Goal: Answer question/provide support

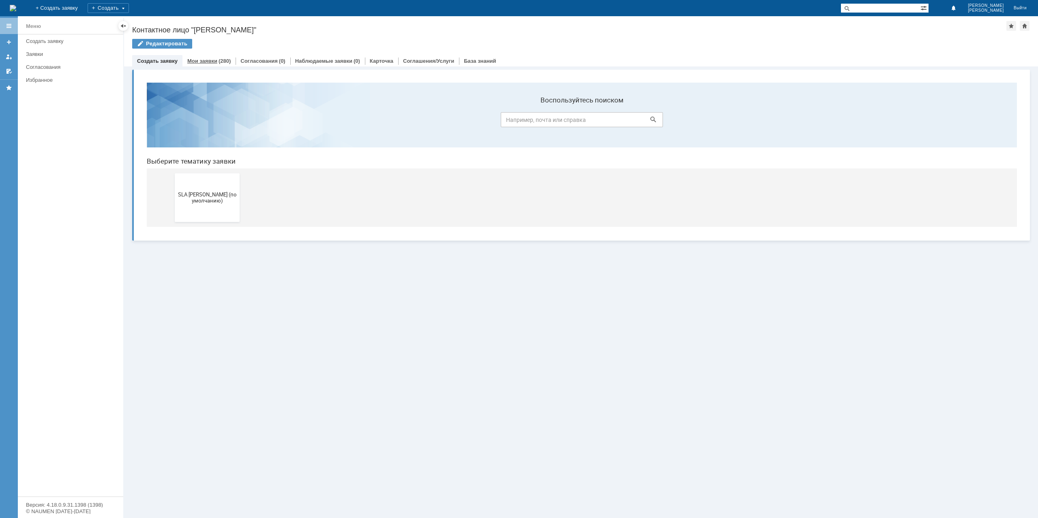
click at [212, 60] on link "Мои заявки" at bounding box center [202, 61] width 30 height 6
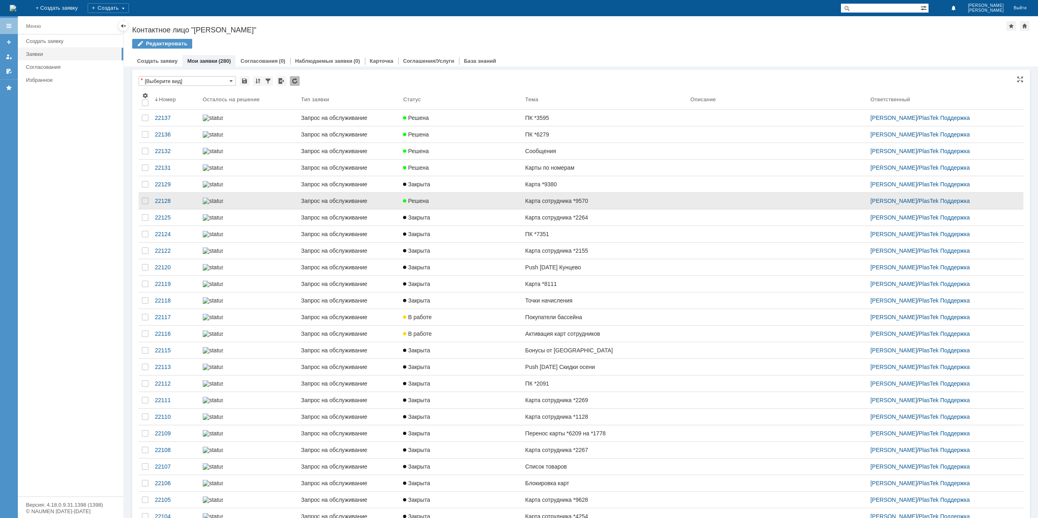
click at [600, 209] on link "Карта сотрудника *9570" at bounding box center [604, 201] width 165 height 16
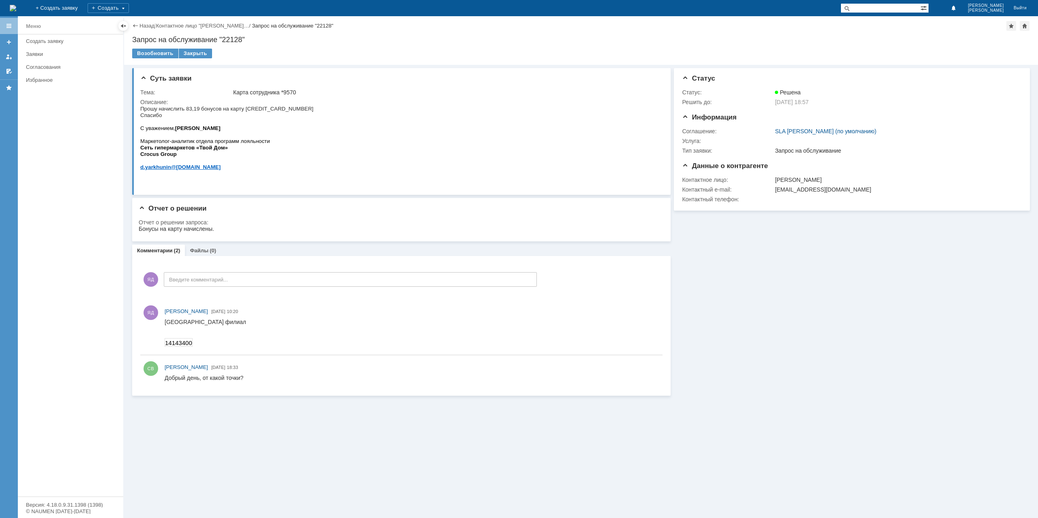
click at [142, 30] on div "Назад | Контактное лицо "[PERSON_NAME]… / Запрос на обслуживание "22128"" at bounding box center [580, 26] width 897 height 10
click at [148, 26] on link "Назад" at bounding box center [146, 26] width 15 height 6
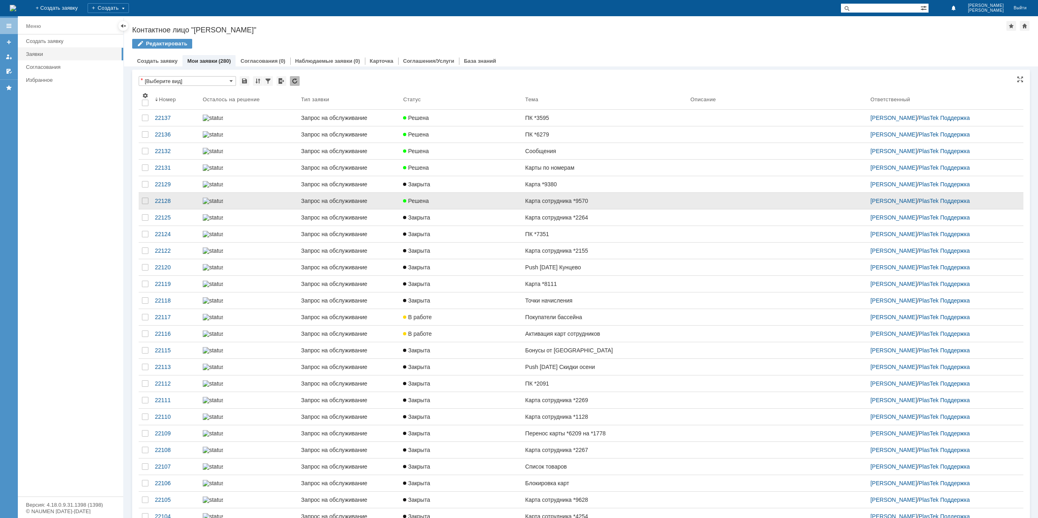
click at [472, 209] on link "Решена" at bounding box center [461, 201] width 122 height 16
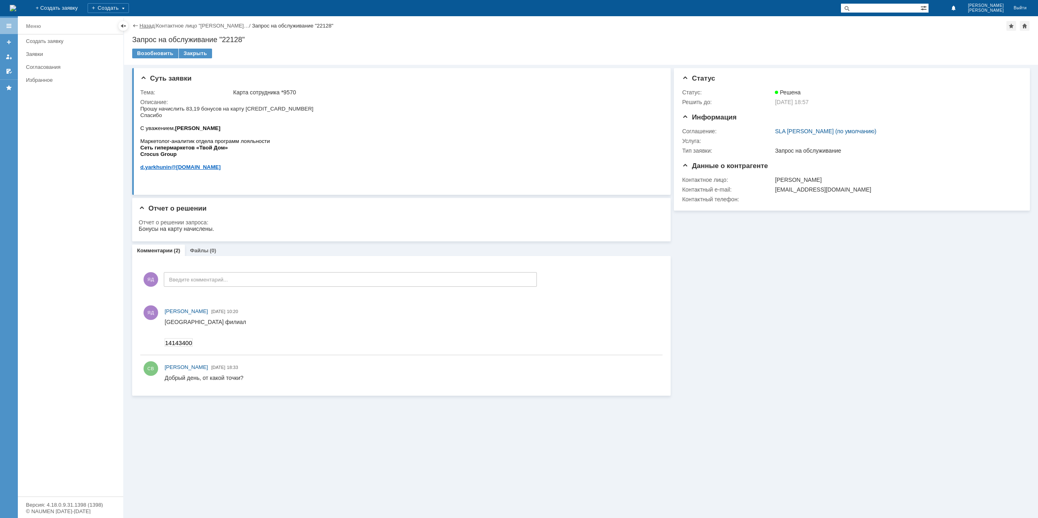
click at [147, 24] on link "Назад" at bounding box center [146, 26] width 15 height 6
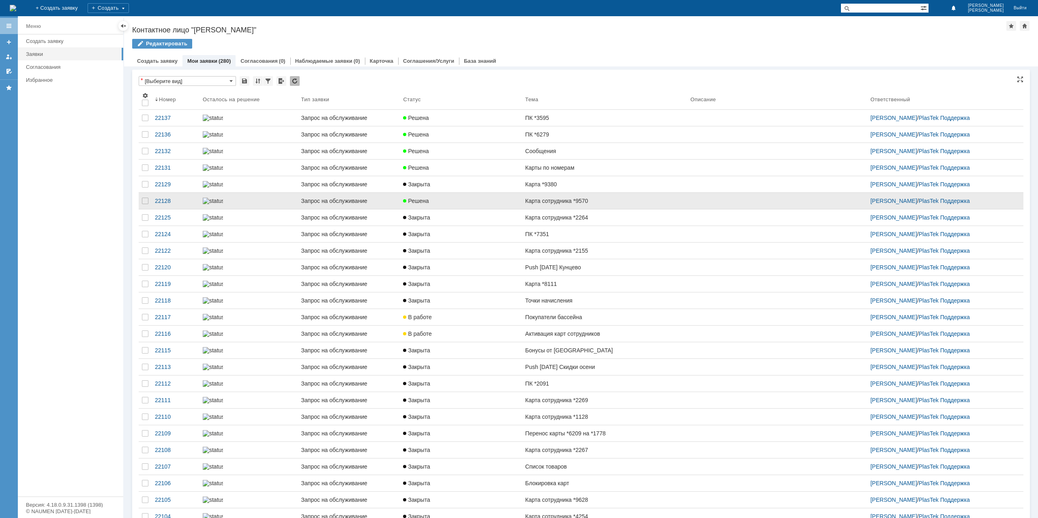
click at [423, 204] on span "Решена" at bounding box center [416, 201] width 26 height 6
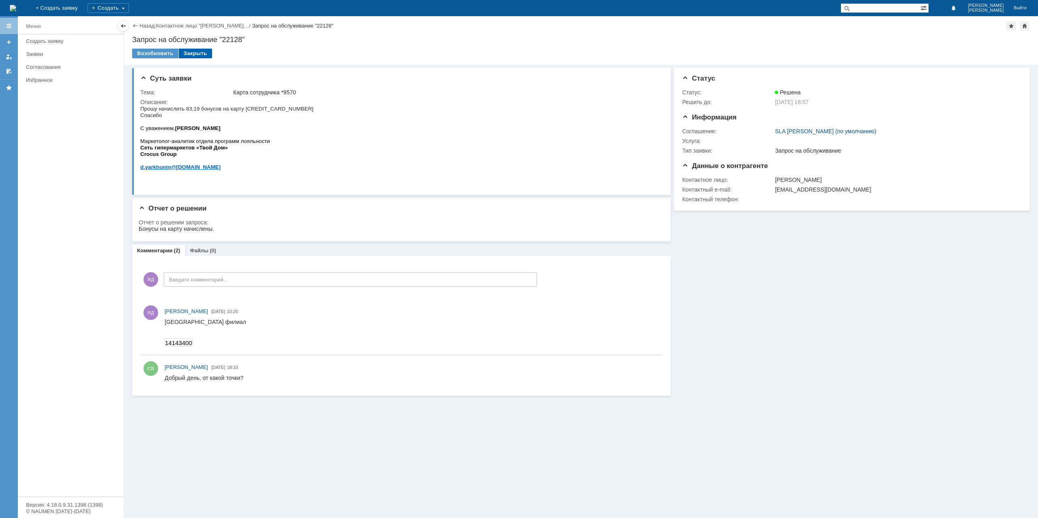
click at [198, 58] on td "Закрыть" at bounding box center [196, 54] width 34 height 11
click at [198, 57] on div "Закрыть" at bounding box center [195, 54] width 33 height 10
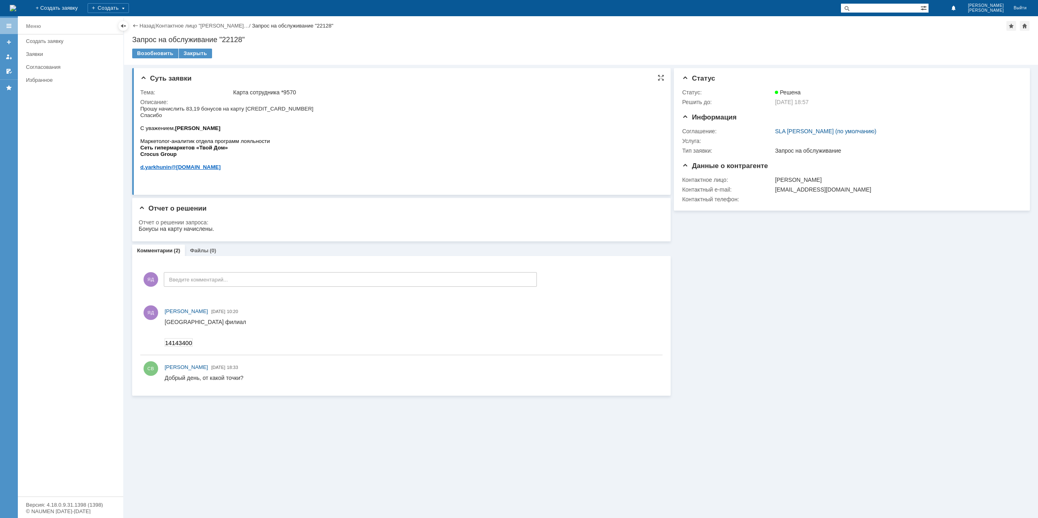
click at [278, 109] on span "Прошу начислить 83,19 бонусов на карту [CREDIT_CARD_NUMBER] Спасибо" at bounding box center [226, 112] width 173 height 13
copy span "[CREDIT_CARD_NUMBER]"
click at [192, 56] on div "Закрыть" at bounding box center [195, 54] width 33 height 10
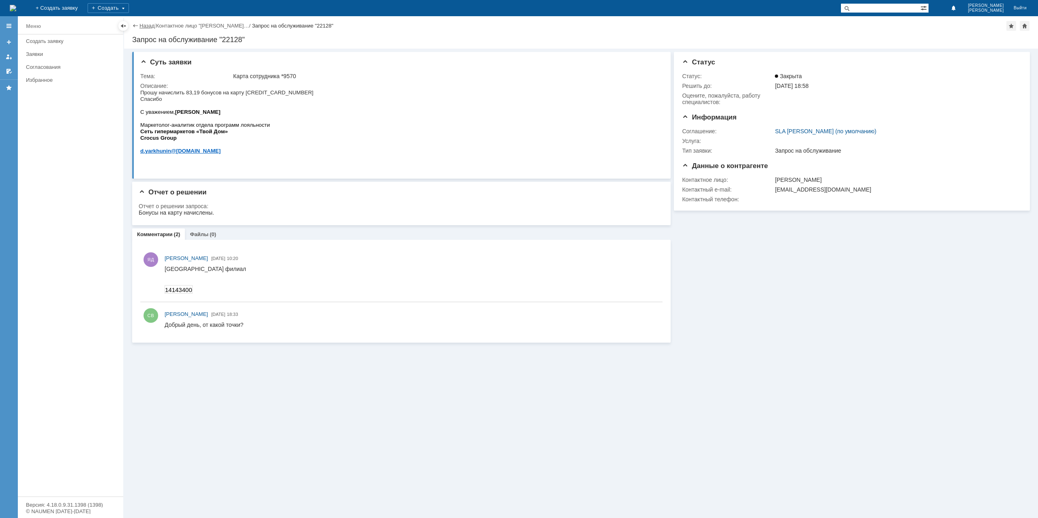
click at [147, 26] on link "Назад" at bounding box center [146, 26] width 15 height 6
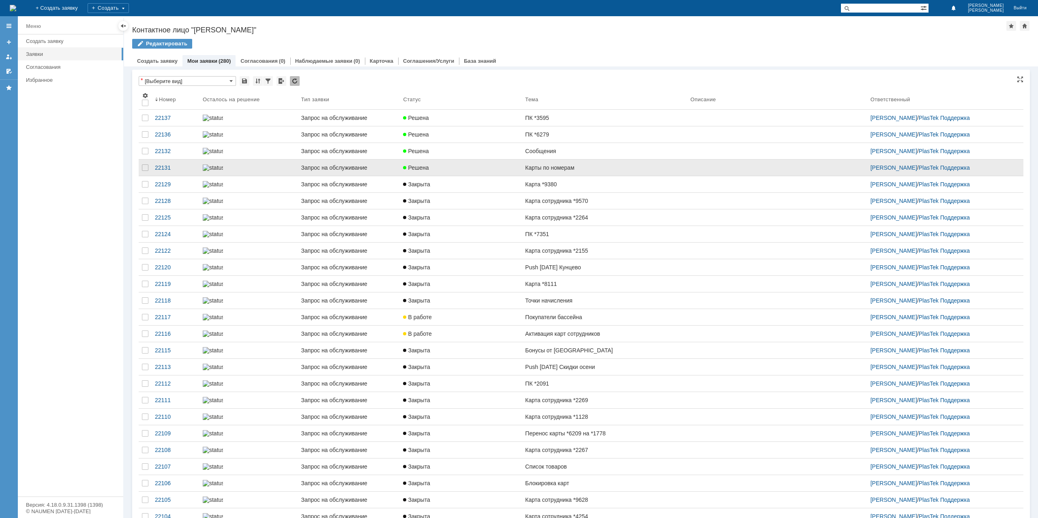
click at [496, 176] on link "Решена" at bounding box center [461, 168] width 122 height 16
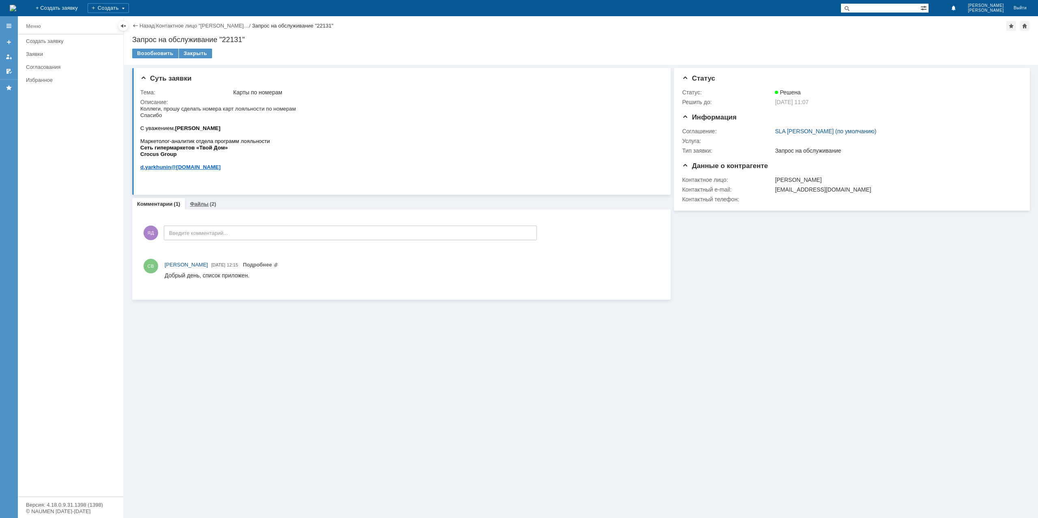
click at [203, 199] on div "Файлы (2)" at bounding box center [203, 204] width 36 height 12
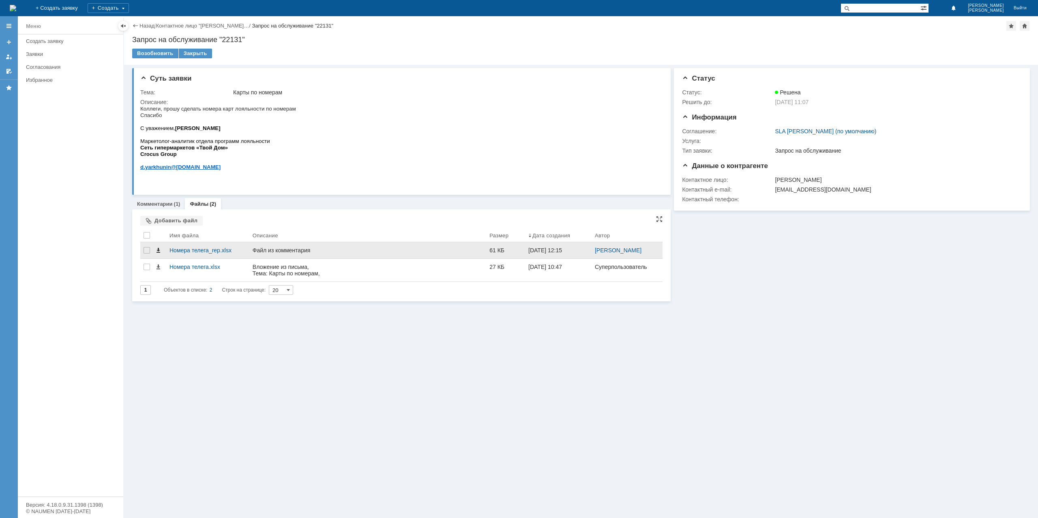
click at [159, 252] on span at bounding box center [158, 250] width 6 height 6
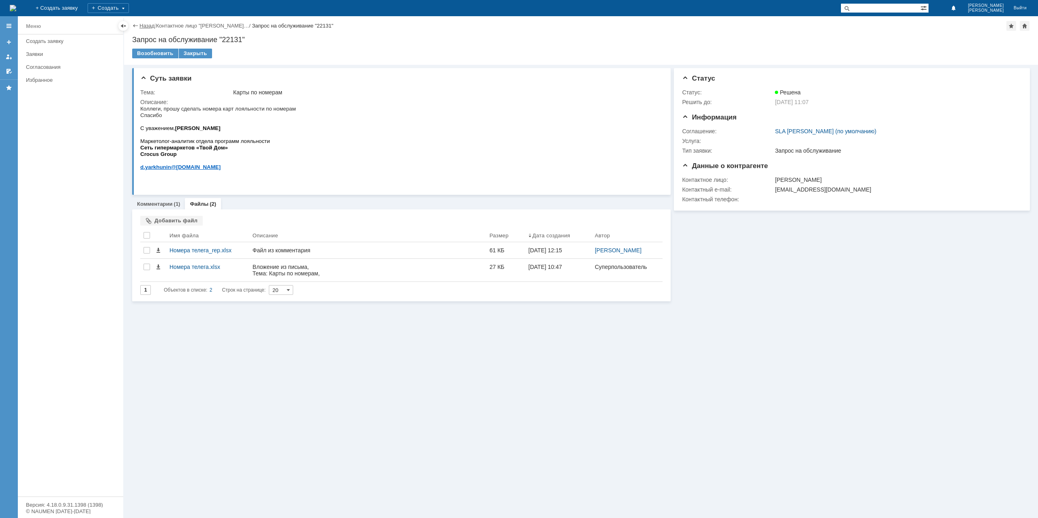
click at [149, 24] on link "Назад" at bounding box center [146, 26] width 15 height 6
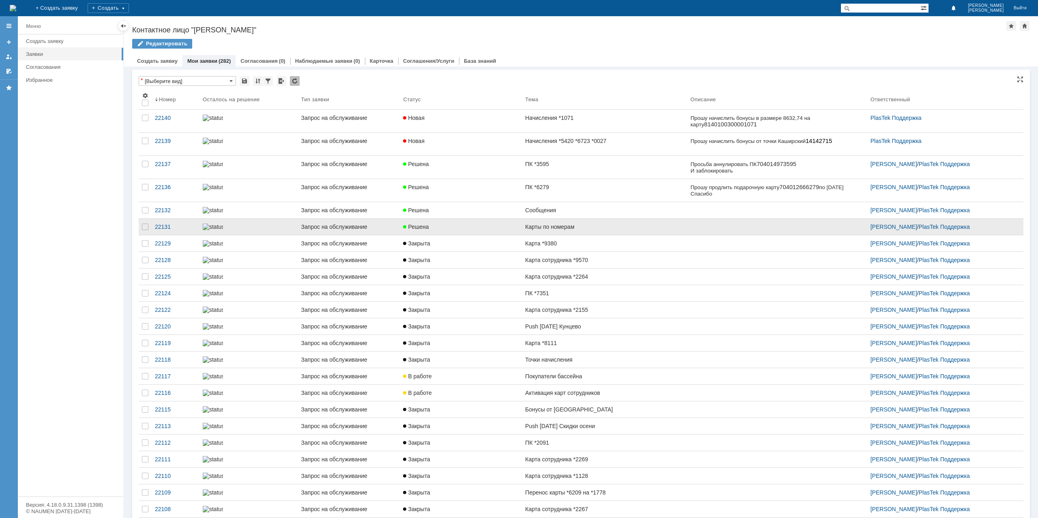
click at [568, 218] on link "Сообщения" at bounding box center [604, 210] width 165 height 16
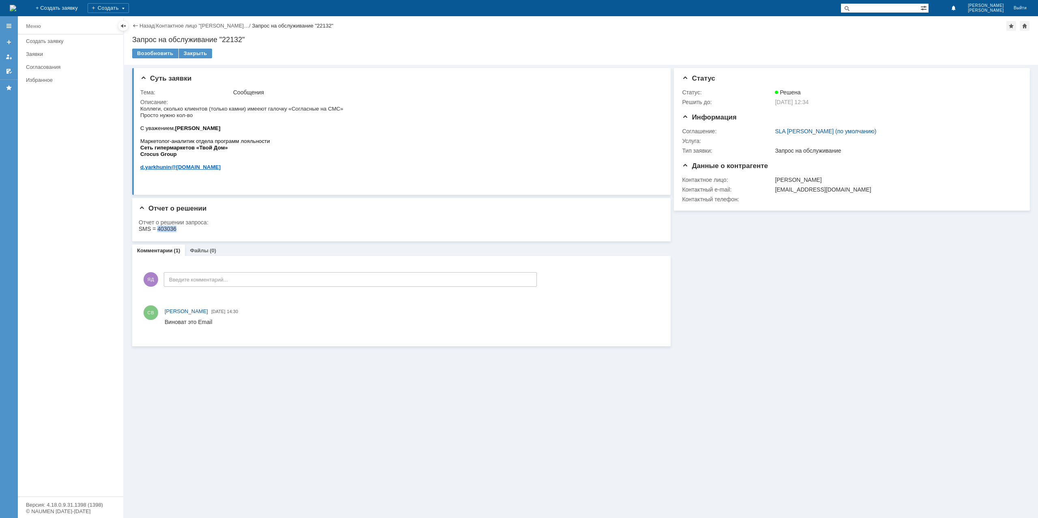
drag, startPoint x: 176, startPoint y: 228, endPoint x: 158, endPoint y: 229, distance: 17.9
click at [158, 229] on html "SMS = 403036" at bounding box center [399, 229] width 520 height 7
click at [200, 248] on link "Файлы" at bounding box center [199, 251] width 19 height 6
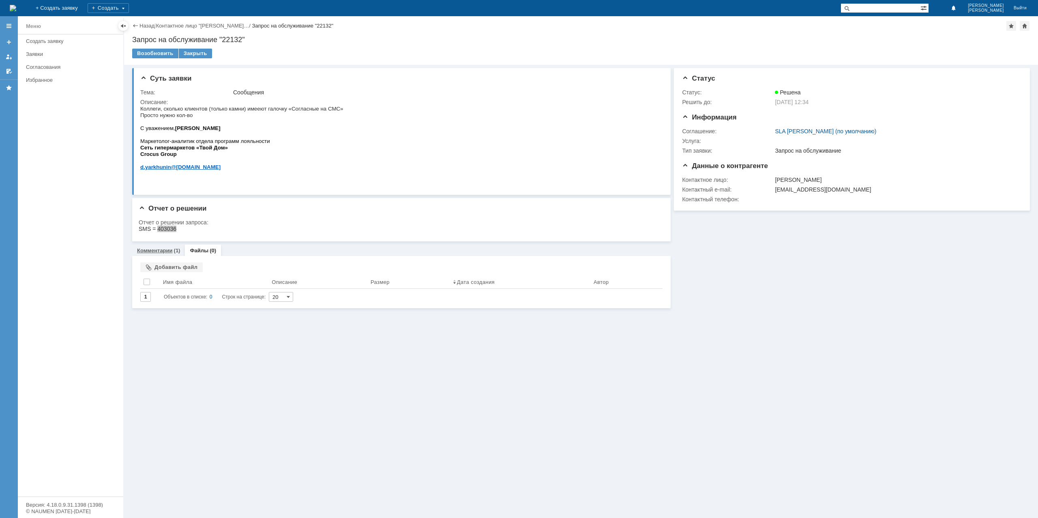
click at [155, 253] on link "Комментарии" at bounding box center [155, 251] width 36 height 6
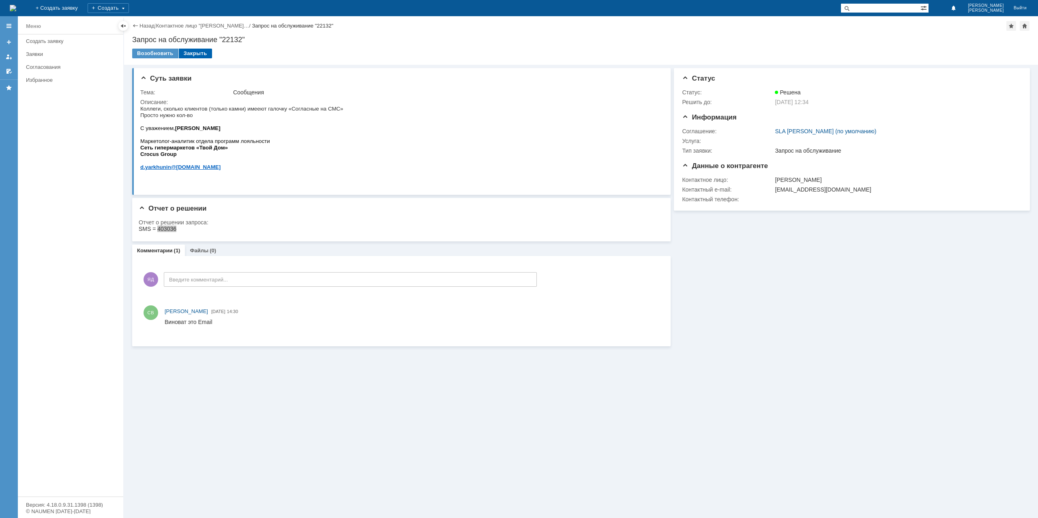
click at [190, 55] on div "Закрыть" at bounding box center [195, 54] width 33 height 10
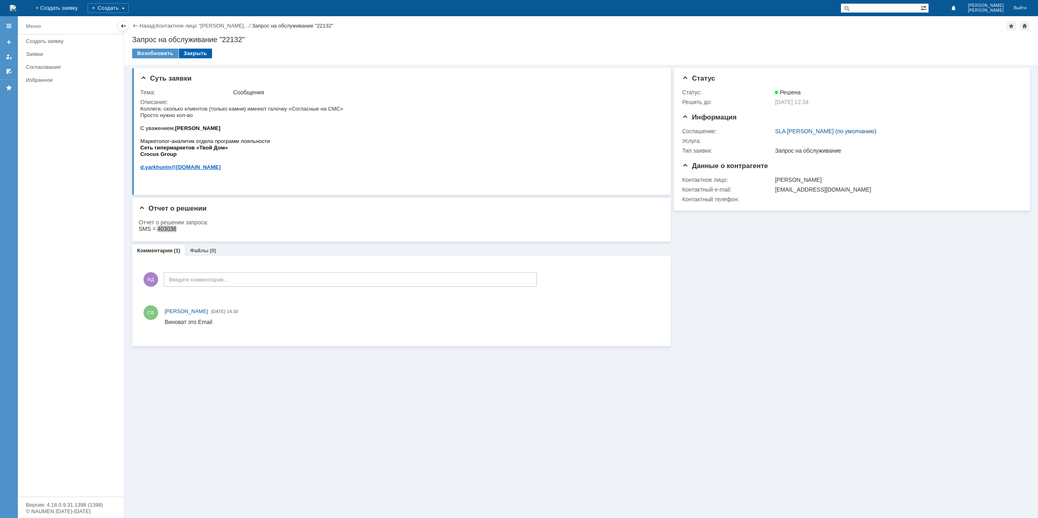
click at [190, 56] on div "Закрыть" at bounding box center [195, 54] width 33 height 10
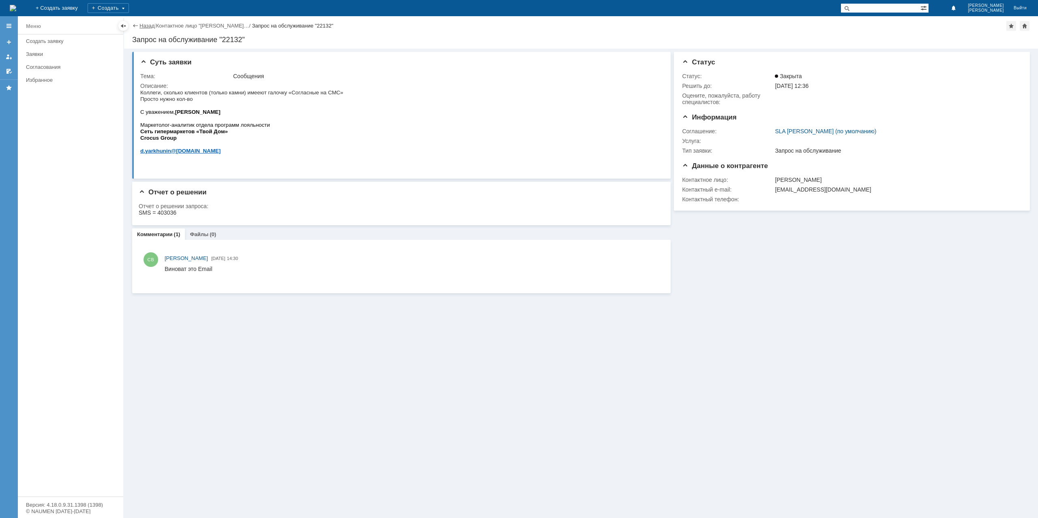
click at [148, 26] on link "Назад" at bounding box center [146, 26] width 15 height 6
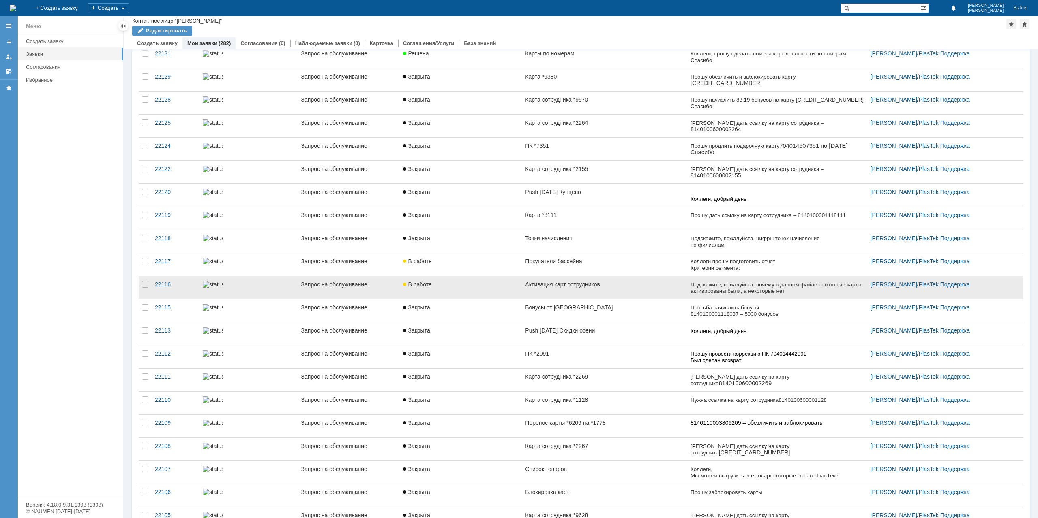
click at [593, 282] on div "Активация карт сотрудников" at bounding box center [604, 284] width 158 height 6
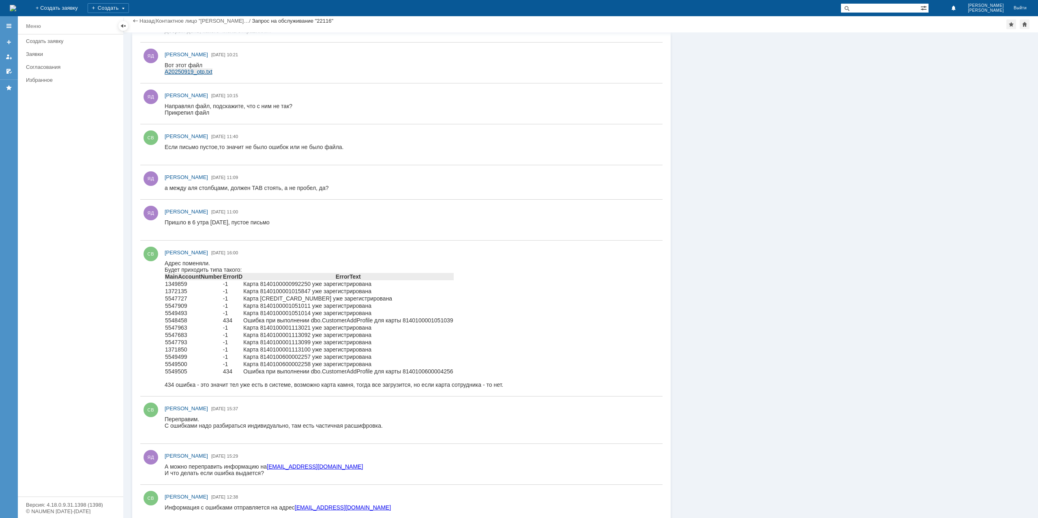
scroll to position [539, 0]
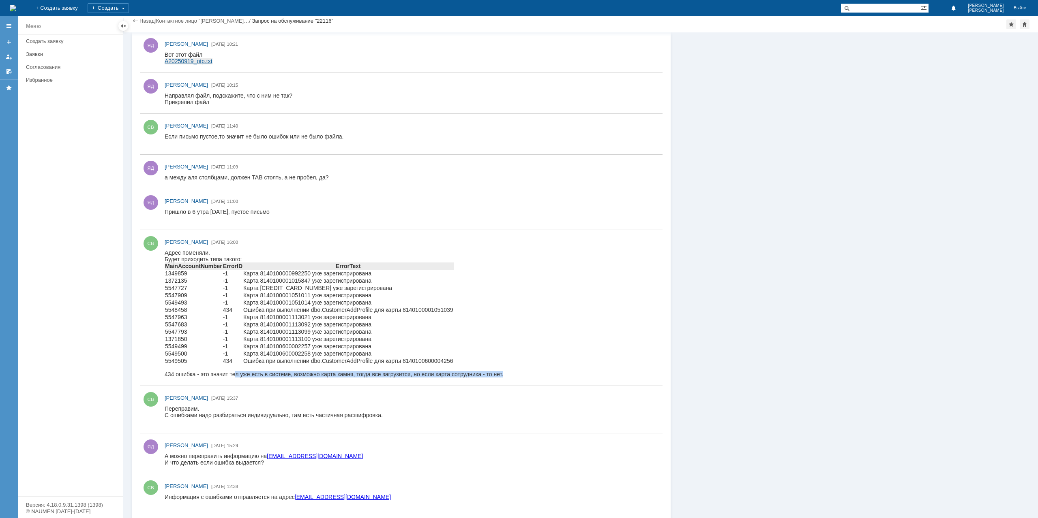
drag, startPoint x: 234, startPoint y: 375, endPoint x: 503, endPoint y: 375, distance: 269.5
click at [503, 375] on html "Адрес поменяли. Будет приходить типа такого: MainAccountNumber ErrorID ErrorTex…" at bounding box center [410, 314] width 490 height 128
click at [483, 375] on div "434 ошибка - это значит тел уже есть в системе, возможно карта камня, тогда все…" at bounding box center [334, 374] width 338 height 6
click at [438, 230] on div "СВ [PERSON_NAME] [DATE] 16:00" at bounding box center [401, 308] width 522 height 156
drag, startPoint x: 420, startPoint y: 373, endPoint x: 520, endPoint y: 374, distance: 100.1
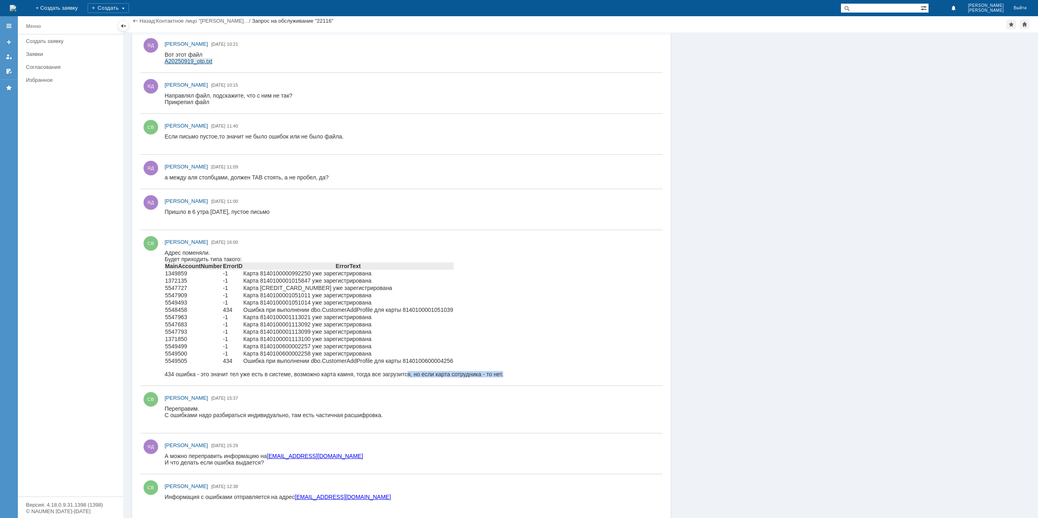
click at [520, 374] on html "Адрес поменяли. Будет приходить типа такого: MainAccountNumber ErrorID ErrorTex…" at bounding box center [410, 314] width 490 height 128
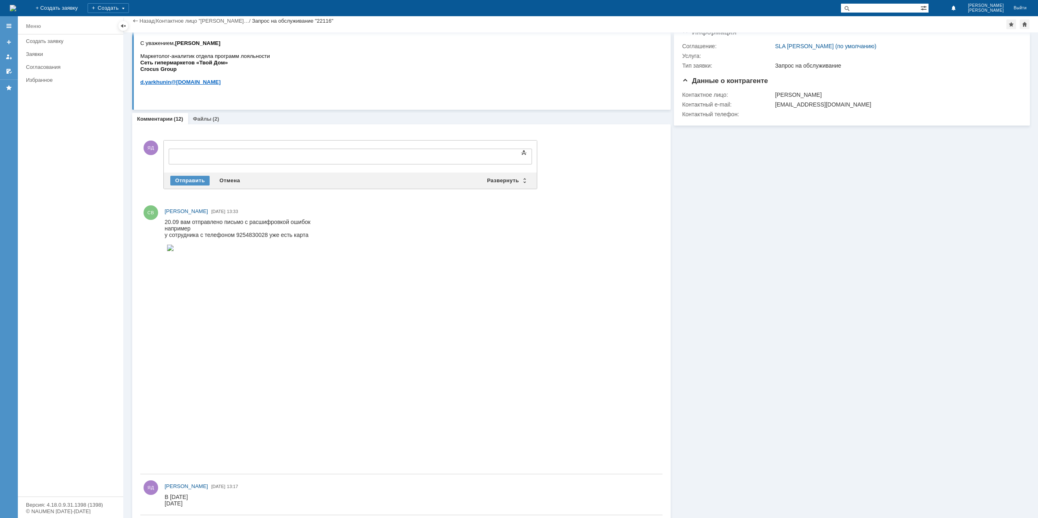
scroll to position [0, 0]
click at [177, 178] on div "Отправить" at bounding box center [189, 181] width 39 height 10
